Goal: Navigation & Orientation: Find specific page/section

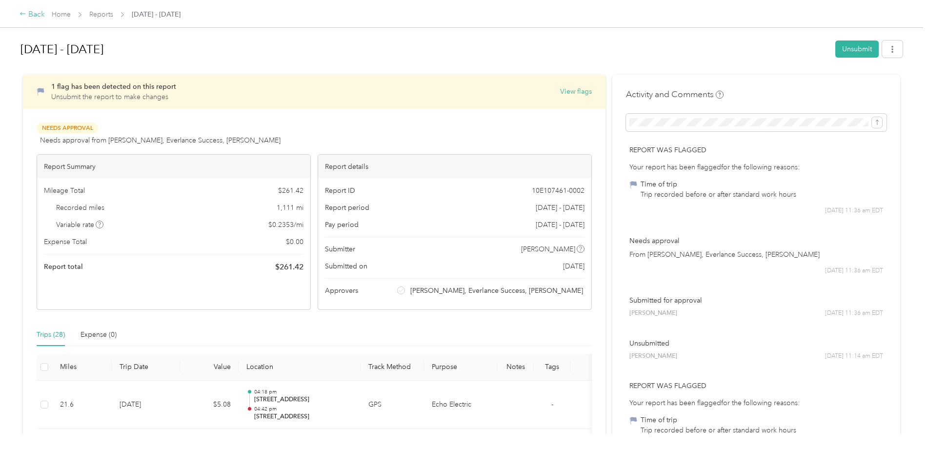
click at [37, 17] on div "Back" at bounding box center [32, 15] width 25 height 12
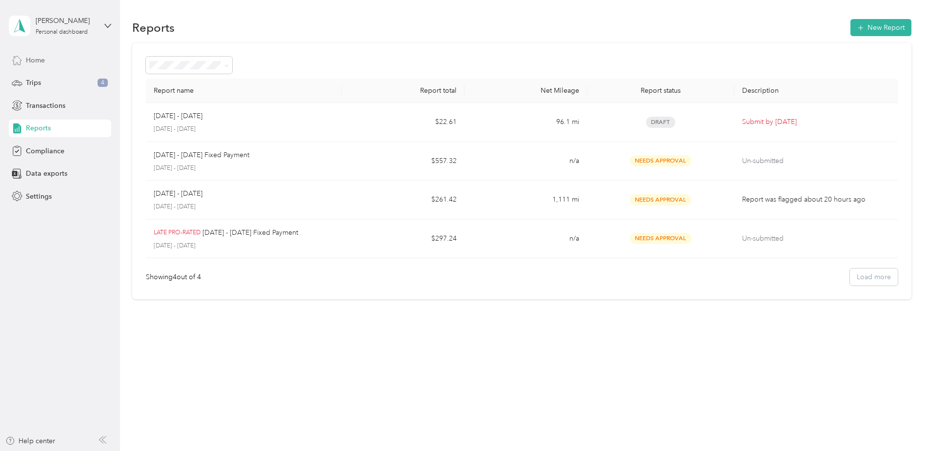
click at [53, 64] on div "Home" at bounding box center [60, 60] width 102 height 18
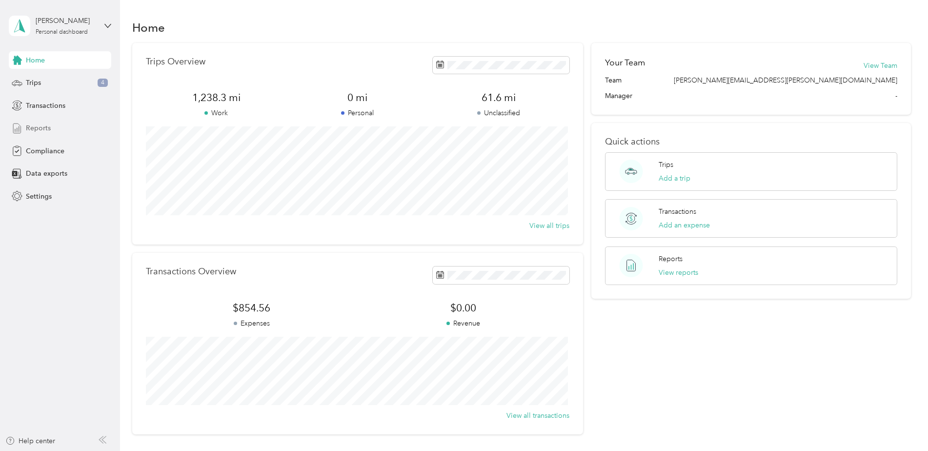
click at [49, 131] on span "Reports" at bounding box center [38, 128] width 25 height 10
